Goal: Transaction & Acquisition: Book appointment/travel/reservation

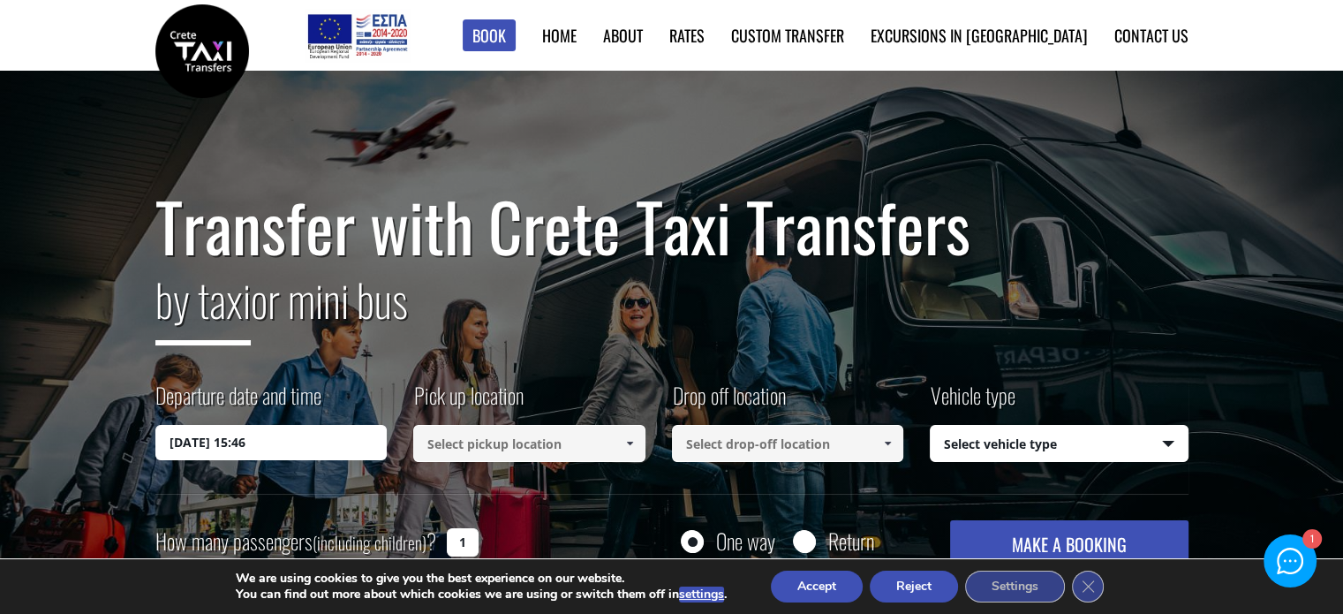
click at [456, 448] on input at bounding box center [529, 443] width 232 height 37
click at [624, 437] on span at bounding box center [629, 443] width 14 height 14
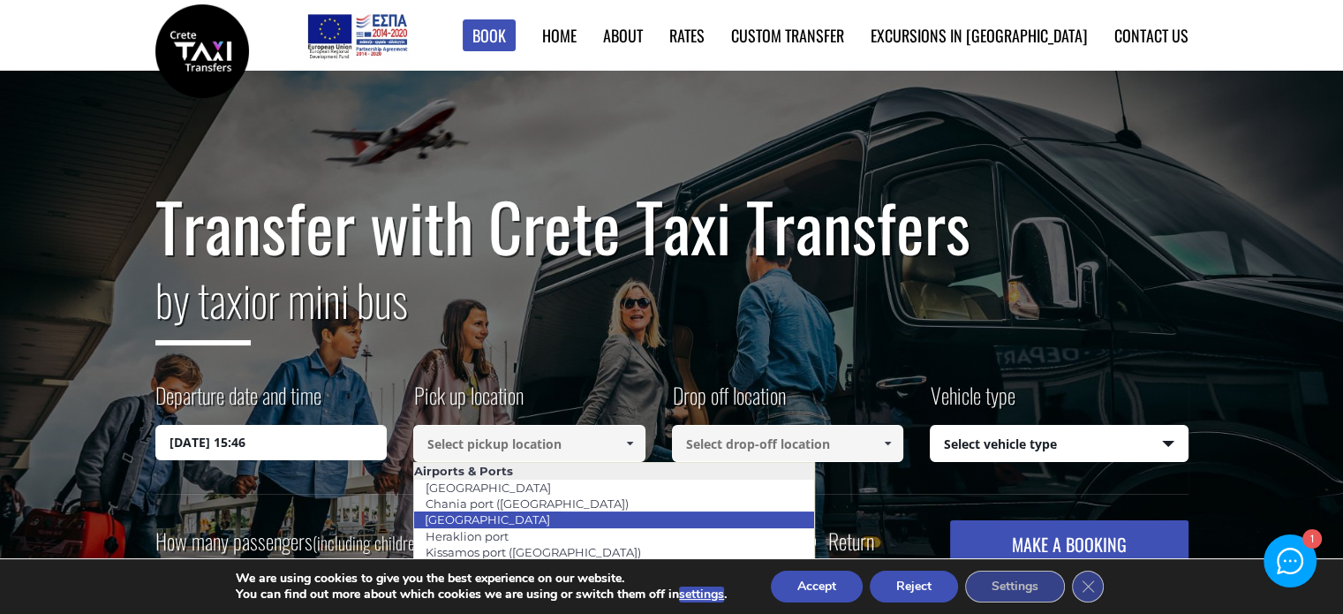
click at [501, 516] on link "[GEOGRAPHIC_DATA]" at bounding box center [487, 519] width 148 height 25
type input "[GEOGRAPHIC_DATA]"
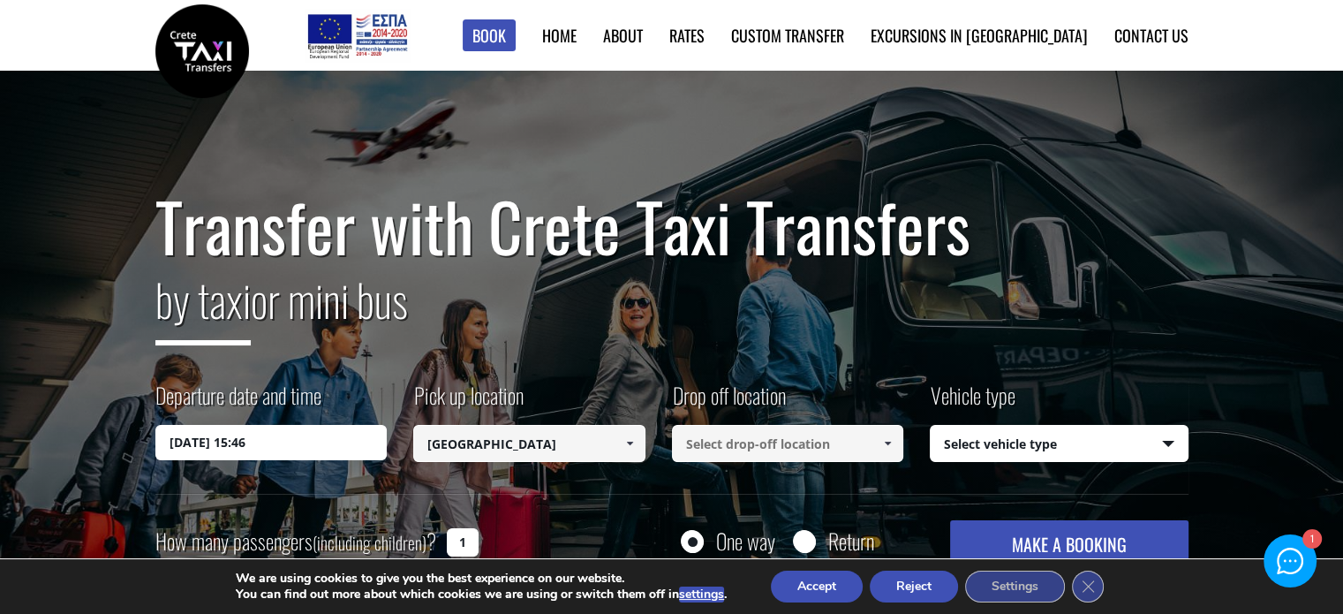
click at [781, 447] on input at bounding box center [788, 443] width 232 height 37
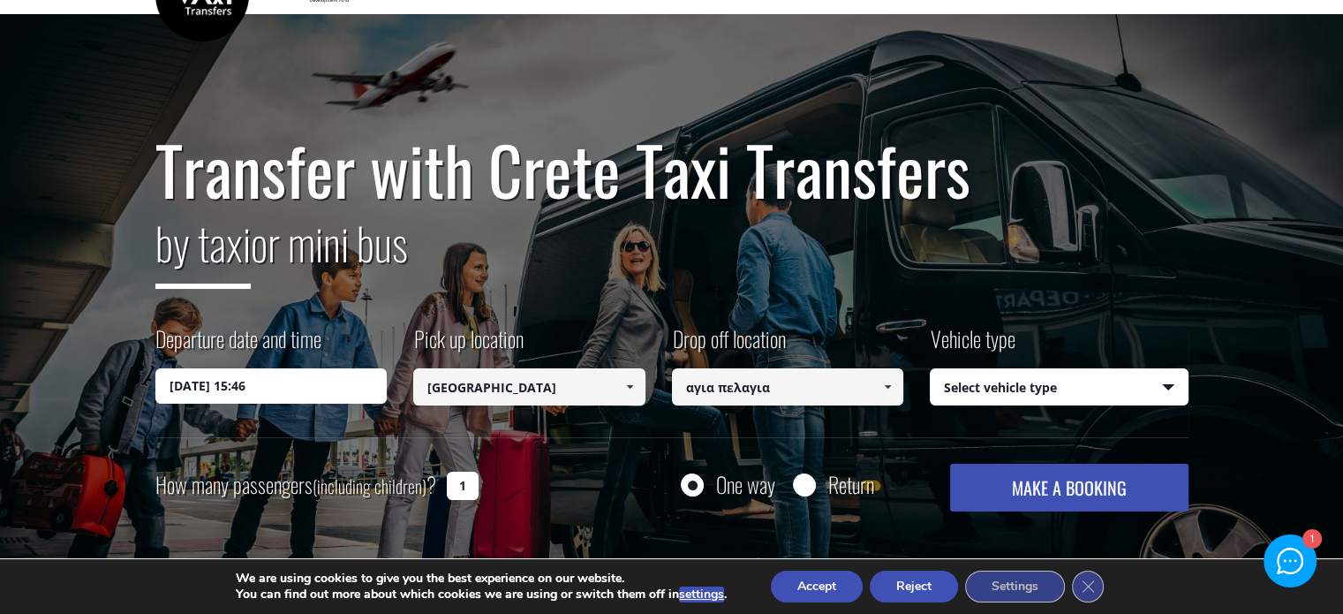
scroll to position [88, 0]
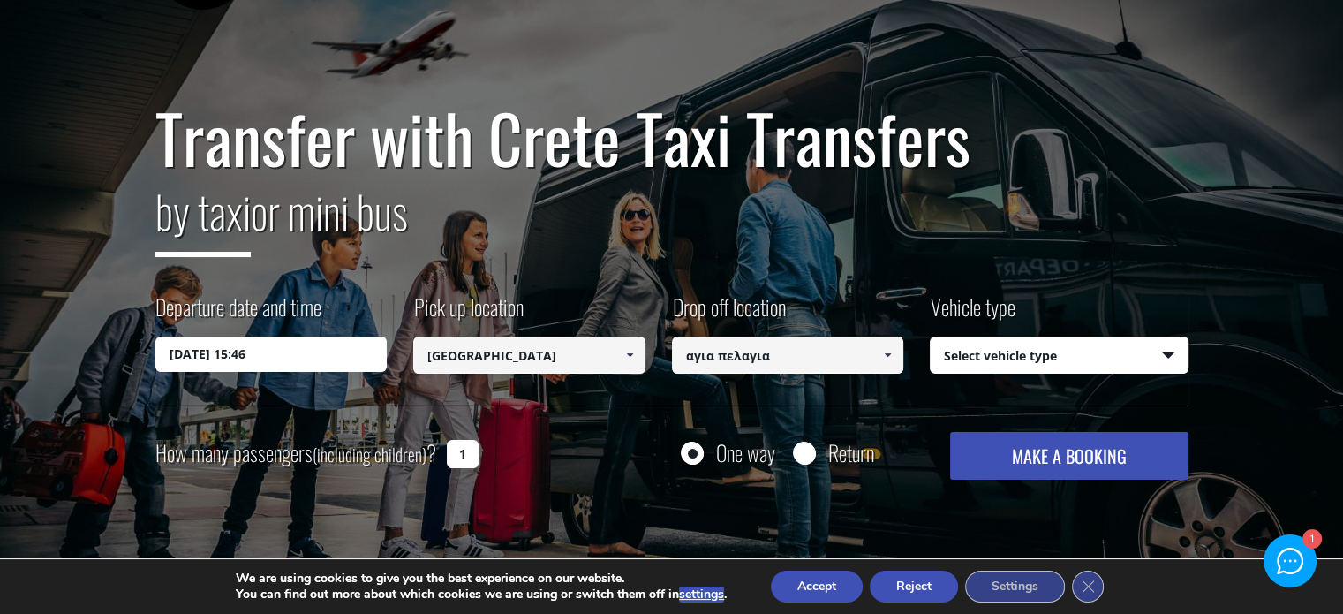
type input "αγια πελαγια"
click at [298, 359] on input "[DATE] 15:46" at bounding box center [271, 353] width 232 height 35
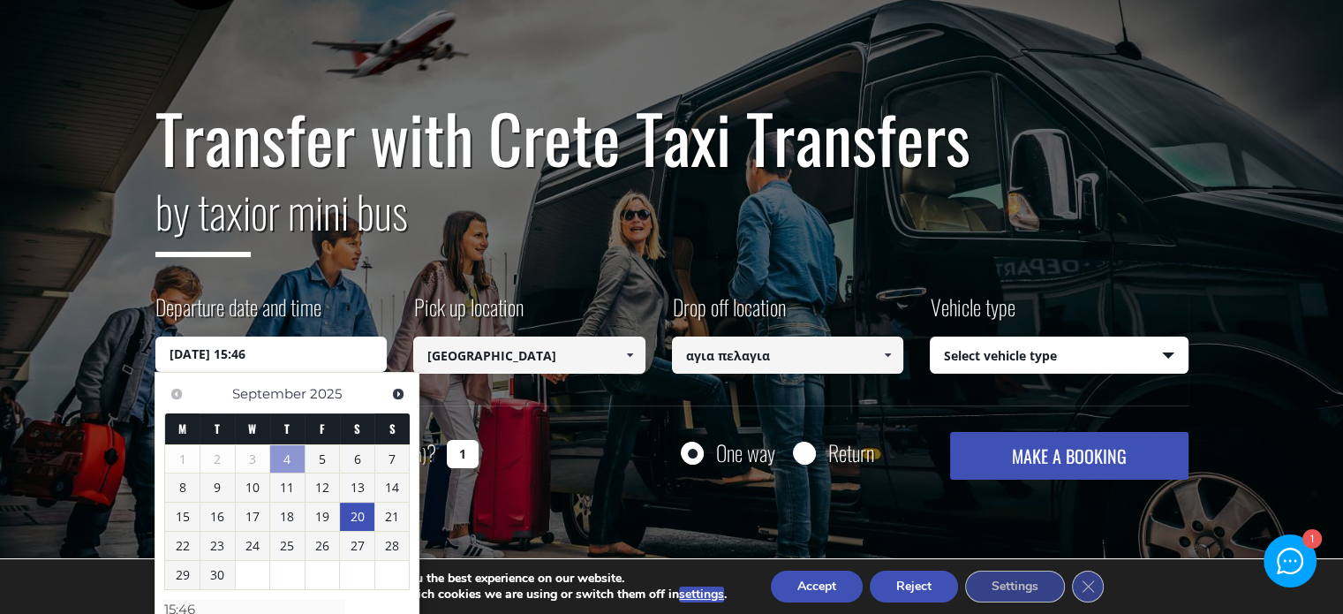
click at [353, 521] on link "20" at bounding box center [357, 516] width 34 height 28
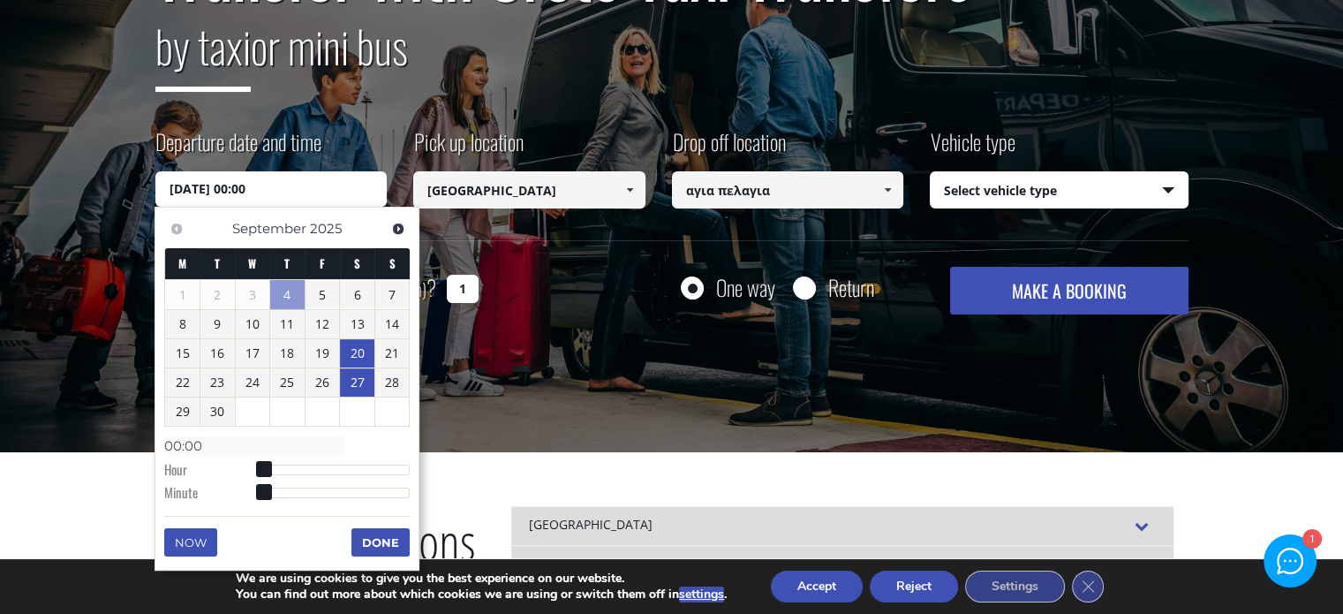
scroll to position [265, 0]
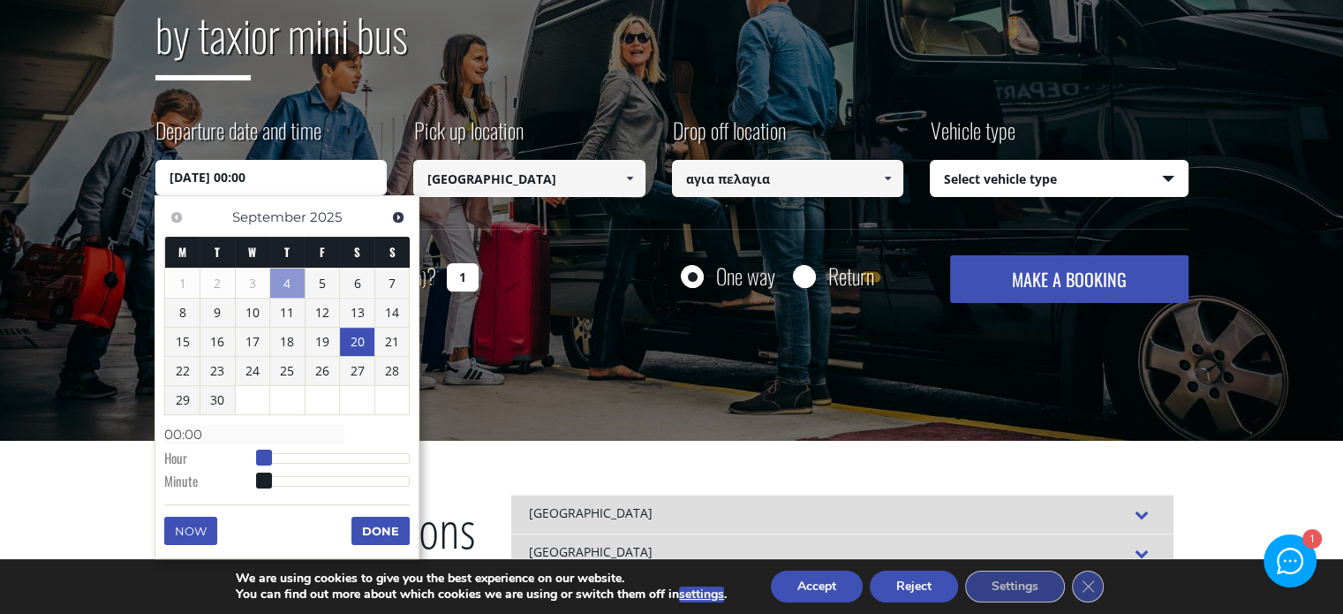
type input "[DATE] 01:00"
type input "01:00"
type input "[DATE] 02:00"
type input "02:00"
type input "[DATE] 03:00"
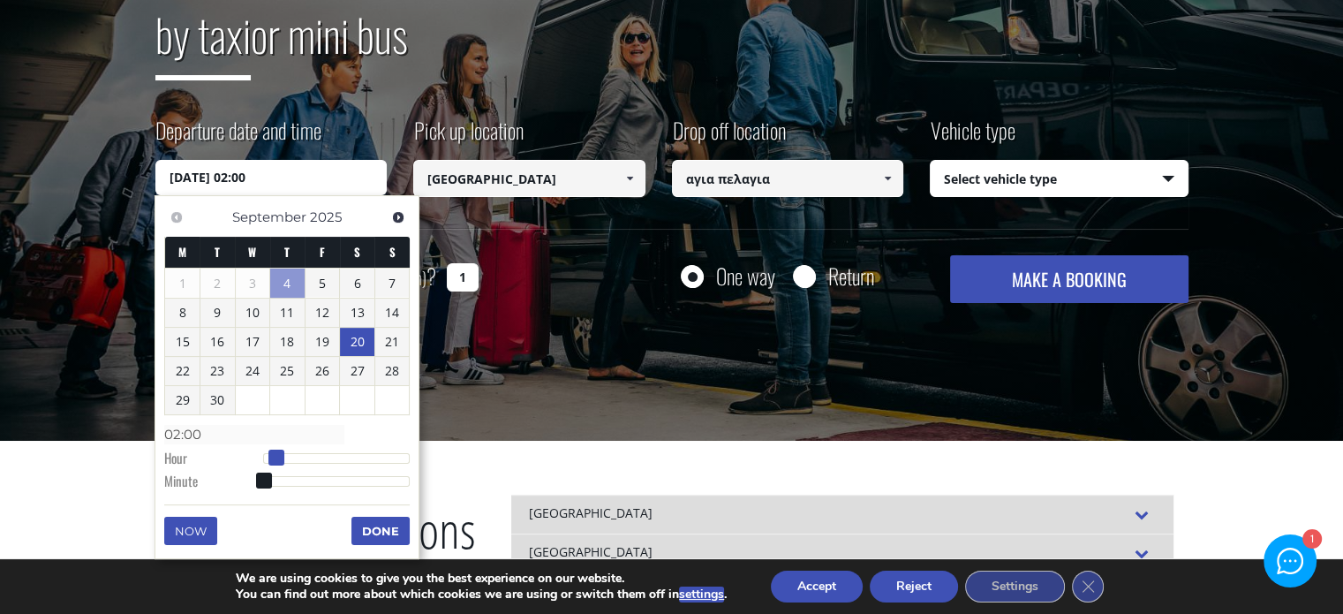
type input "03:00"
type input "[DATE] 04:00"
type input "04:00"
type input "[DATE] 05:00"
type input "05:00"
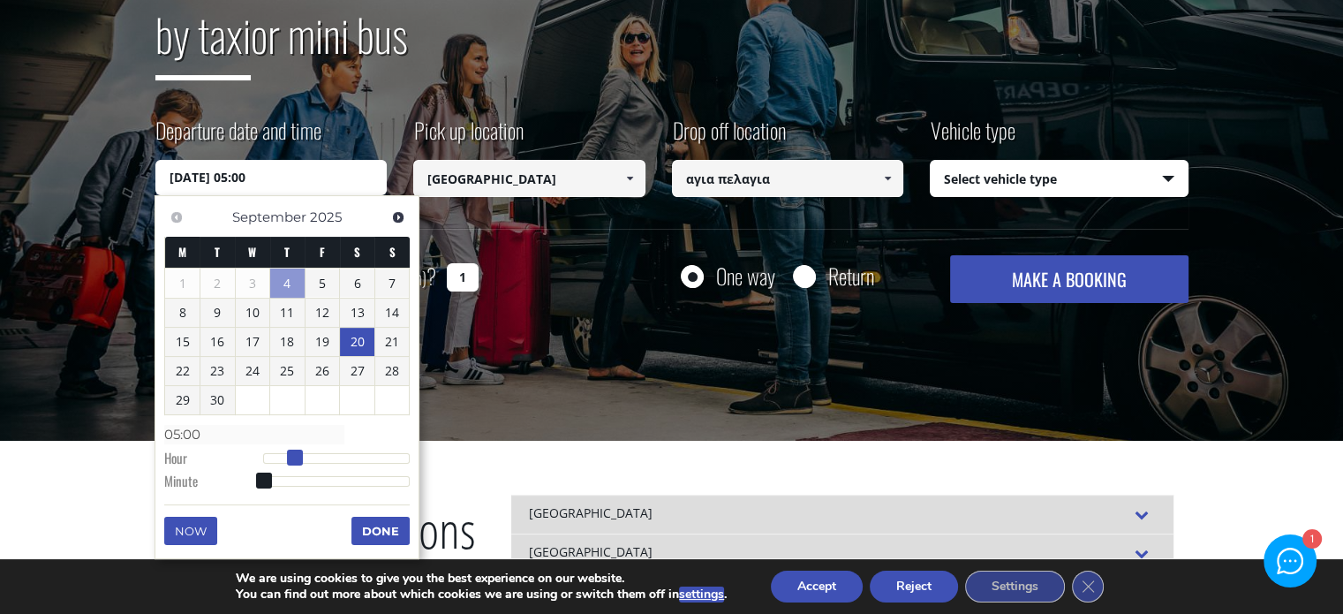
type input "[DATE] 06:00"
type input "06:00"
type input "[DATE] 07:00"
type input "07:00"
type input "[DATE] 08:00"
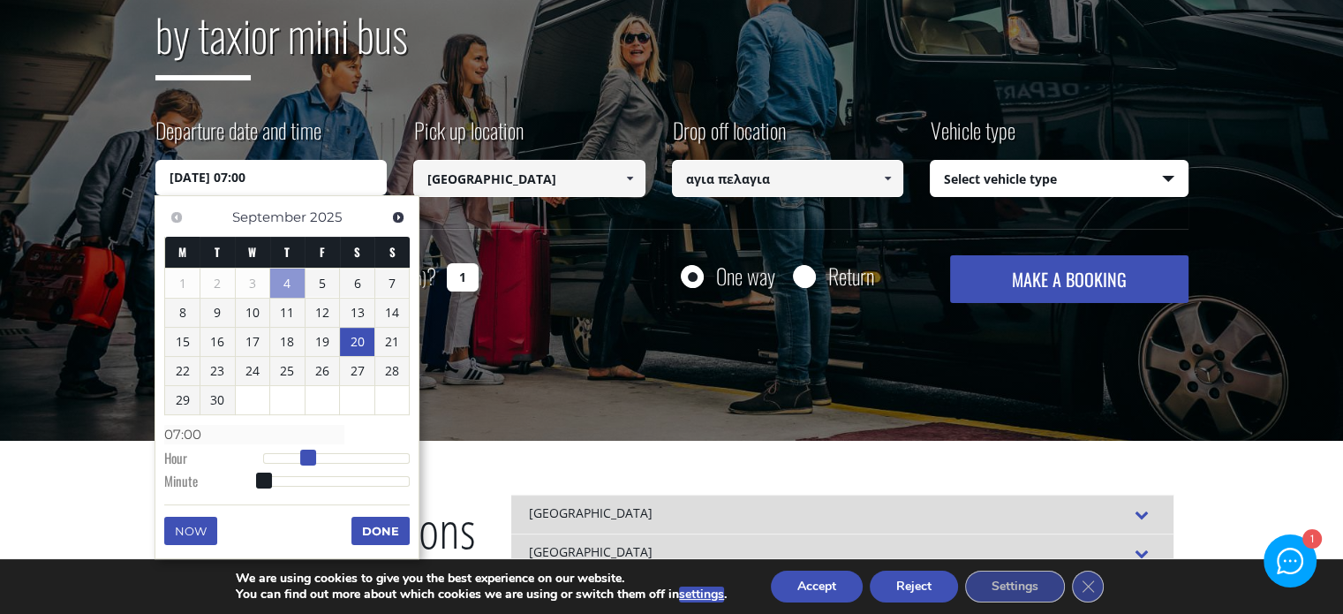
type input "08:00"
type input "[DATE] 09:00"
type input "09:00"
drag, startPoint x: 263, startPoint y: 452, endPoint x: 323, endPoint y: 453, distance: 60.0
click at [323, 453] on span at bounding box center [321, 457] width 16 height 16
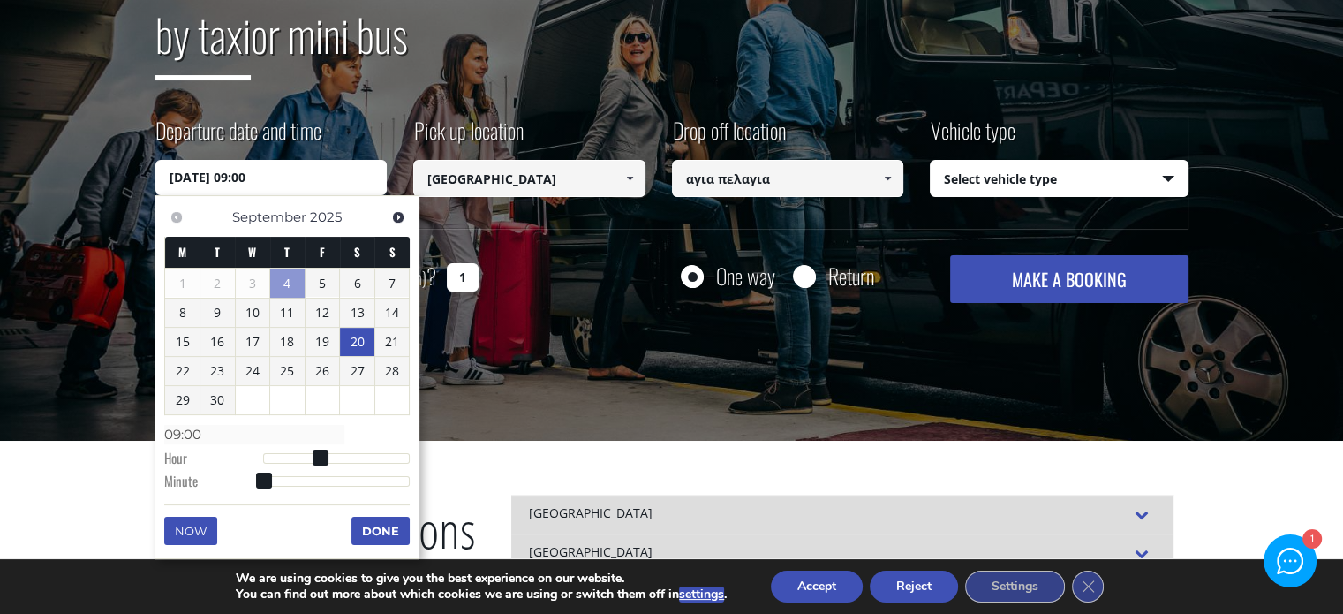
click at [396, 522] on button "Done" at bounding box center [380, 530] width 58 height 28
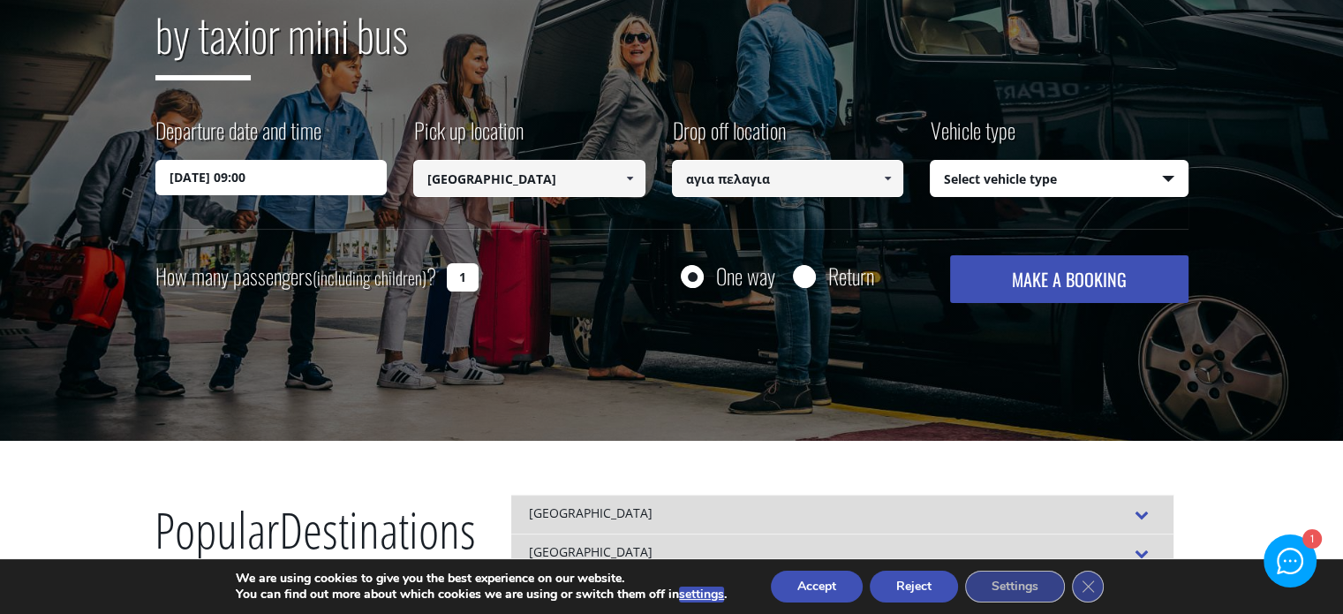
click at [1167, 170] on select "Select vehicle type Taxi (4 passengers) Mercedes E Class Mini Van (7 passengers…" at bounding box center [1059, 179] width 257 height 37
select select "540"
click at [931, 161] on select "Select vehicle type Taxi (4 passengers) Mercedes E Class Mini Van (7 passengers…" at bounding box center [1059, 179] width 257 height 37
click at [1052, 283] on button "MAKE A BOOKING" at bounding box center [1068, 279] width 237 height 48
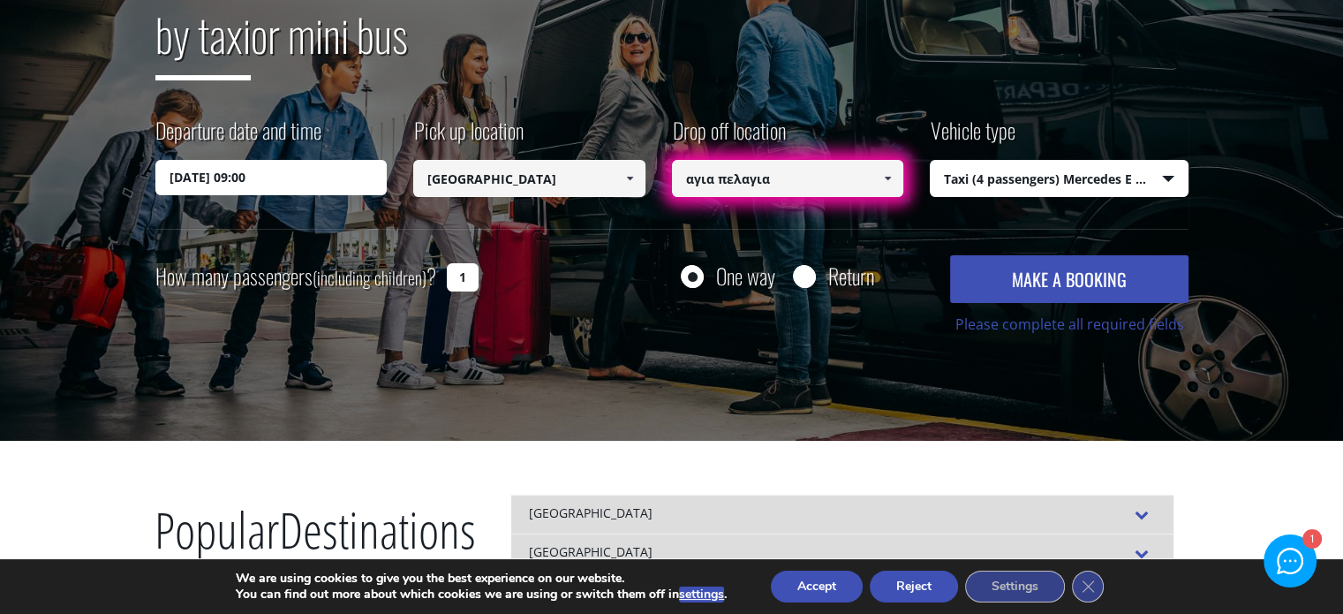
click at [854, 175] on input "αγια πελαγια" at bounding box center [788, 178] width 232 height 37
drag, startPoint x: 699, startPoint y: 154, endPoint x: 569, endPoint y: 157, distance: 130.7
click at [569, 157] on div "Departure date and time [DATE] 09:00 Pick up location Select pickup location Se…" at bounding box center [671, 172] width 1033 height 114
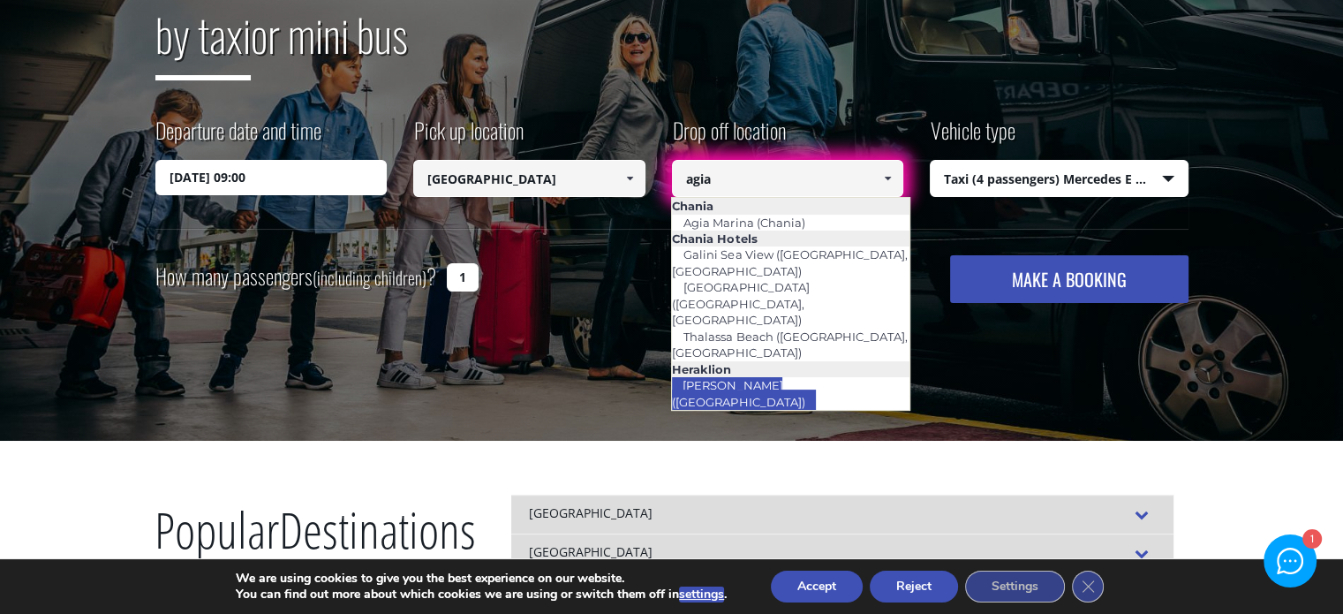
click at [689, 373] on link "[PERSON_NAME] ([GEOGRAPHIC_DATA])" at bounding box center [743, 393] width 145 height 41
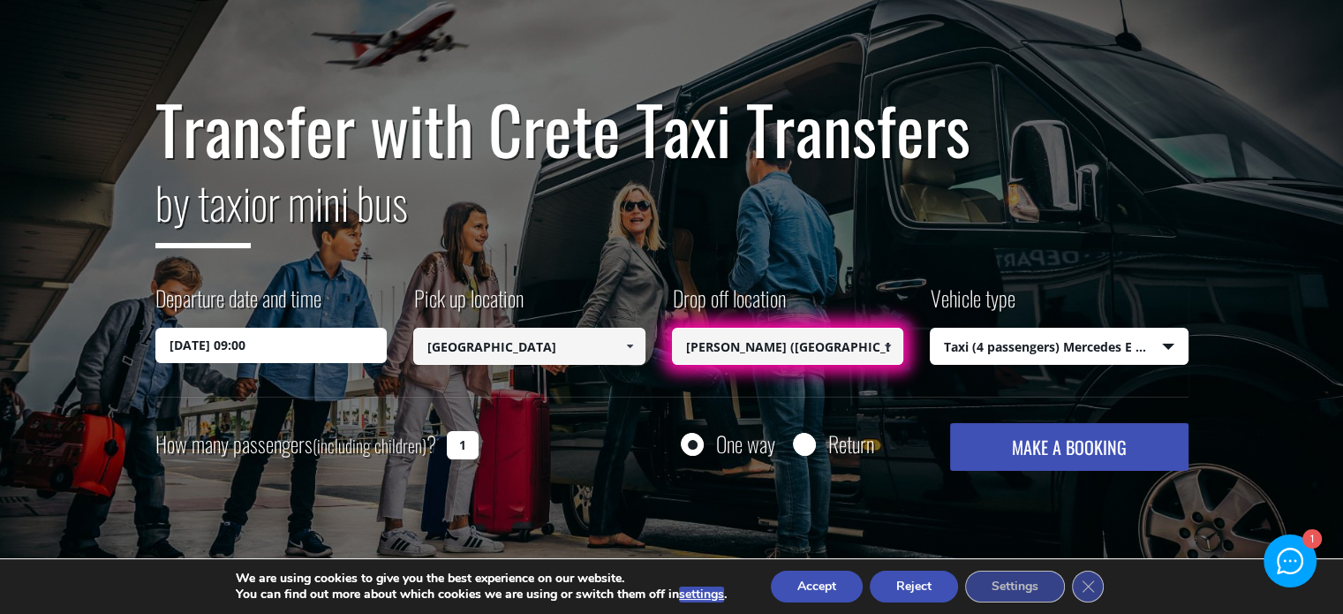
scroll to position [177, 0]
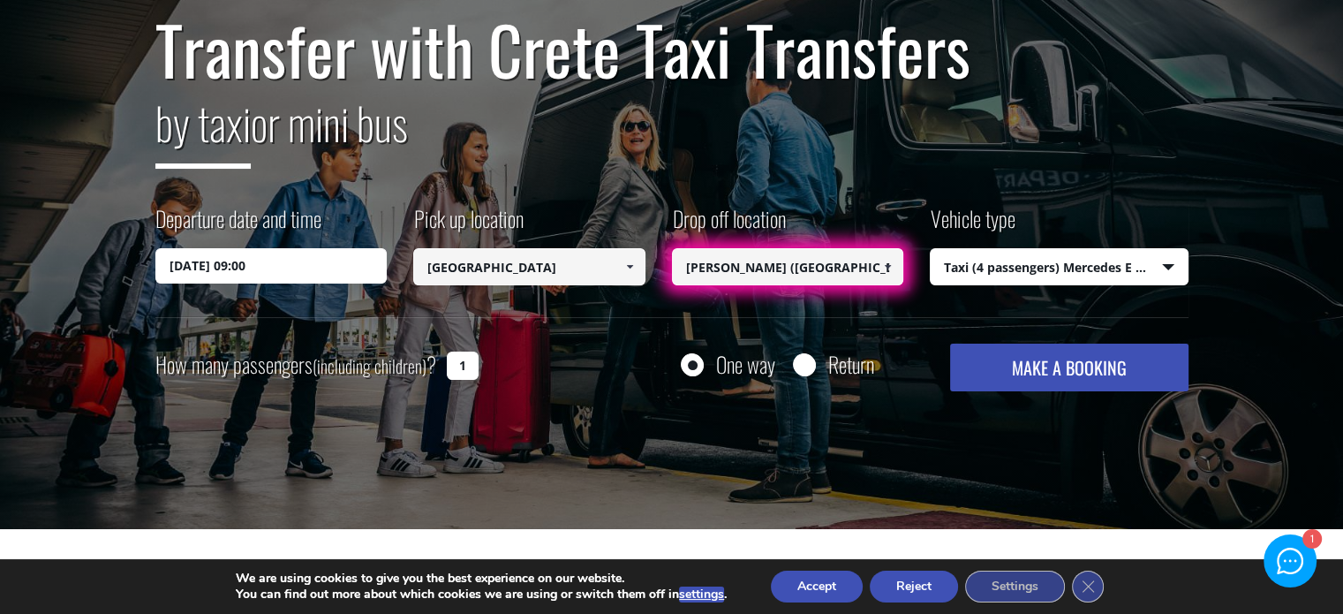
type input "[PERSON_NAME] ([GEOGRAPHIC_DATA])"
click at [1048, 362] on button "MAKE A BOOKING" at bounding box center [1068, 367] width 237 height 48
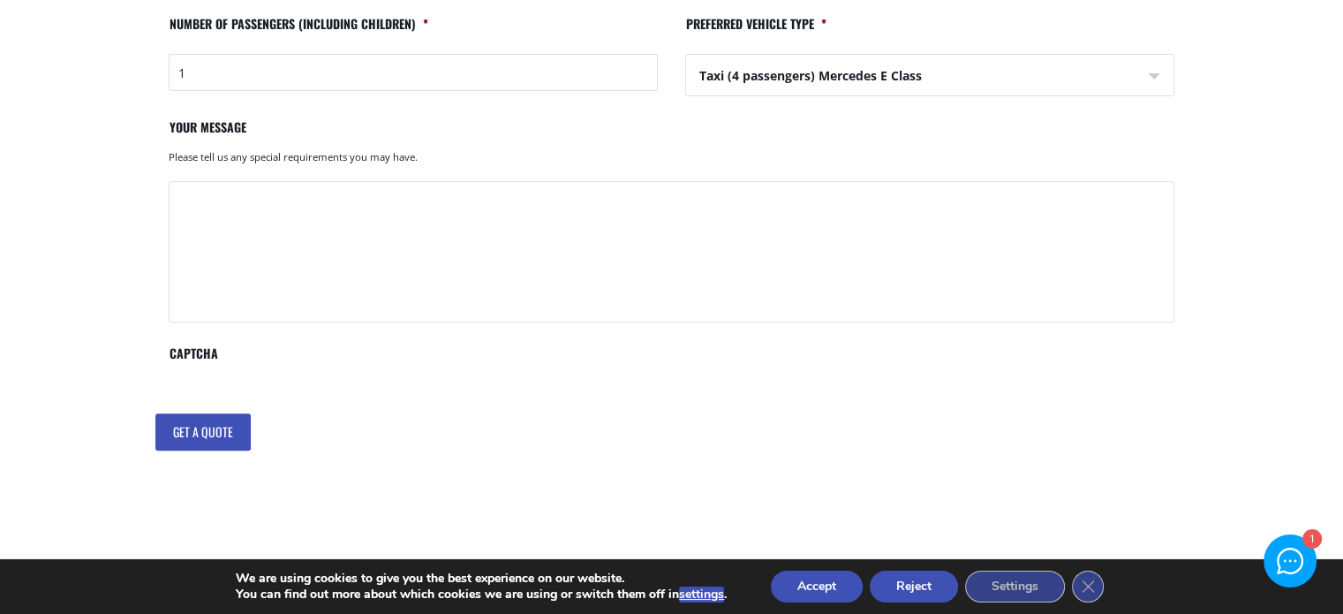
scroll to position [706, 0]
